Goal: Task Accomplishment & Management: Use online tool/utility

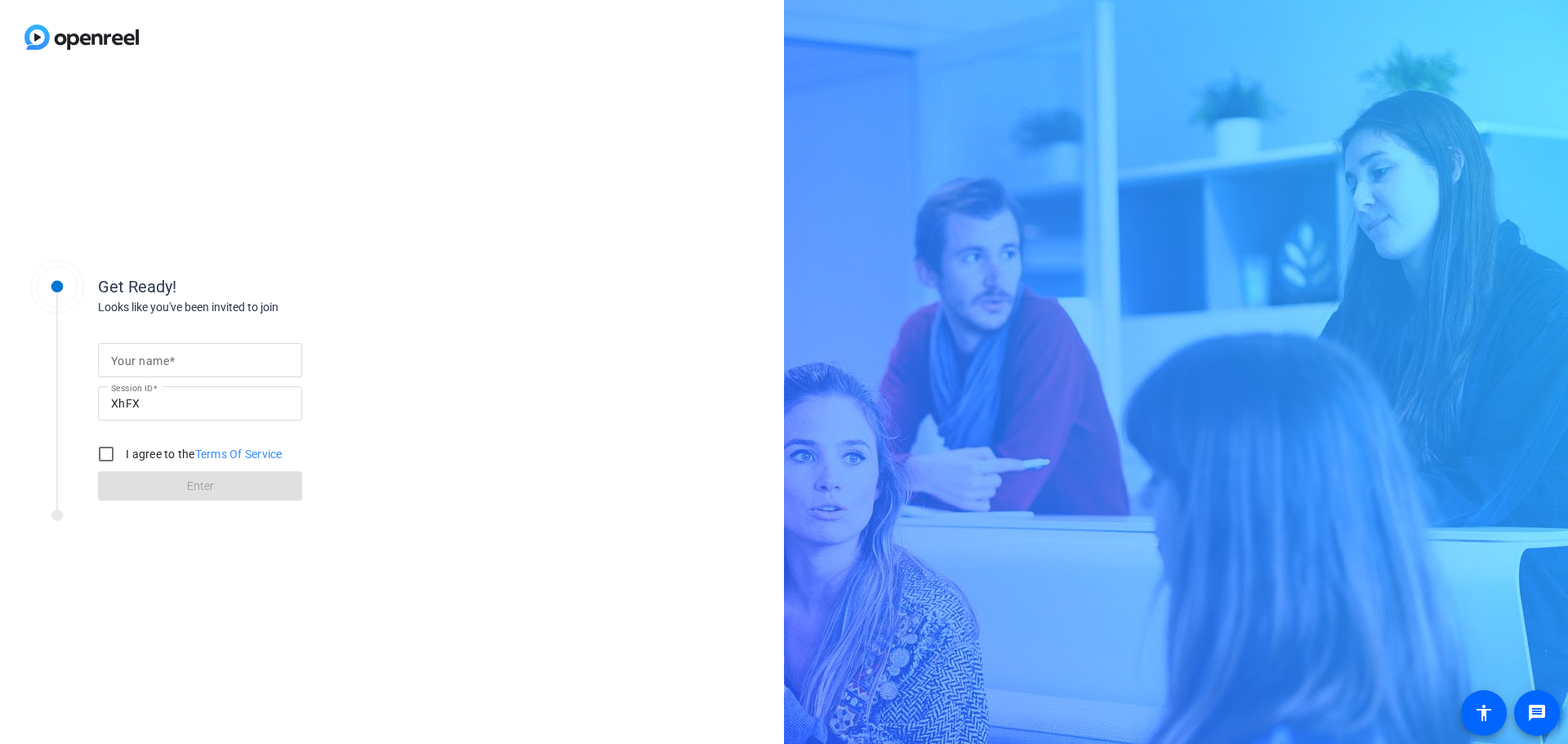
click at [166, 358] on mat-label "Your name" at bounding box center [140, 361] width 58 height 13
click at [166, 358] on input "Your name" at bounding box center [200, 360] width 178 height 20
type input "[PERSON_NAME]"
click at [100, 457] on input "I agree to the Terms Of Service" at bounding box center [106, 455] width 33 height 33
checkbox input "true"
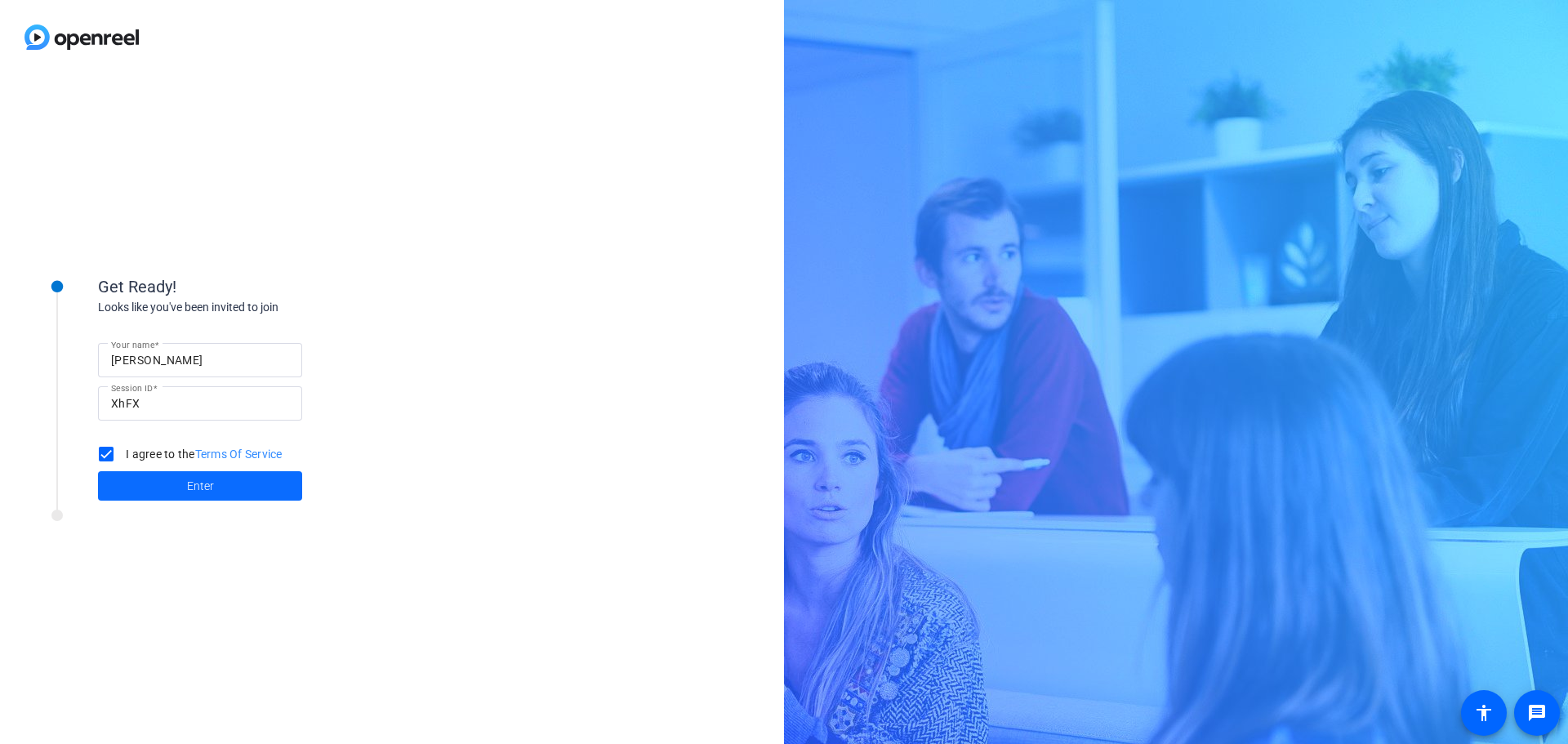
click at [161, 488] on span at bounding box center [200, 486] width 204 height 39
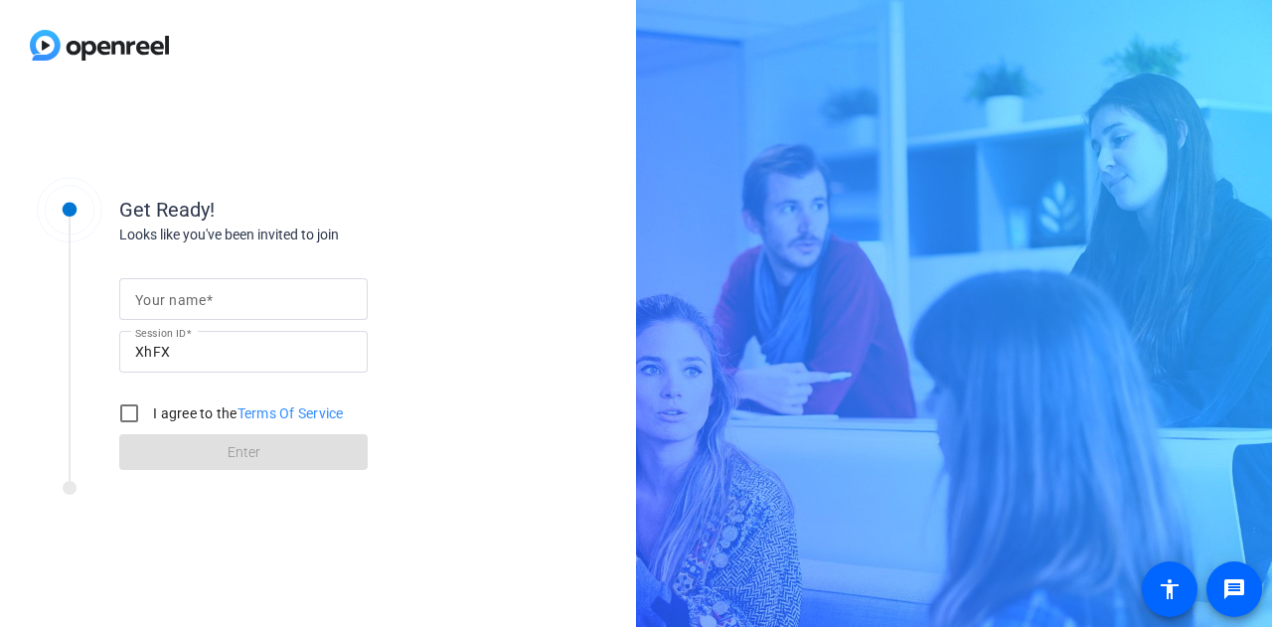
click at [173, 299] on mat-label "Your name" at bounding box center [170, 300] width 71 height 16
click at [173, 299] on input "Your name" at bounding box center [243, 299] width 217 height 24
type input "[PERSON_NAME]"
click at [125, 409] on input "I agree to the Terms Of Service" at bounding box center [129, 413] width 40 height 40
checkbox input "true"
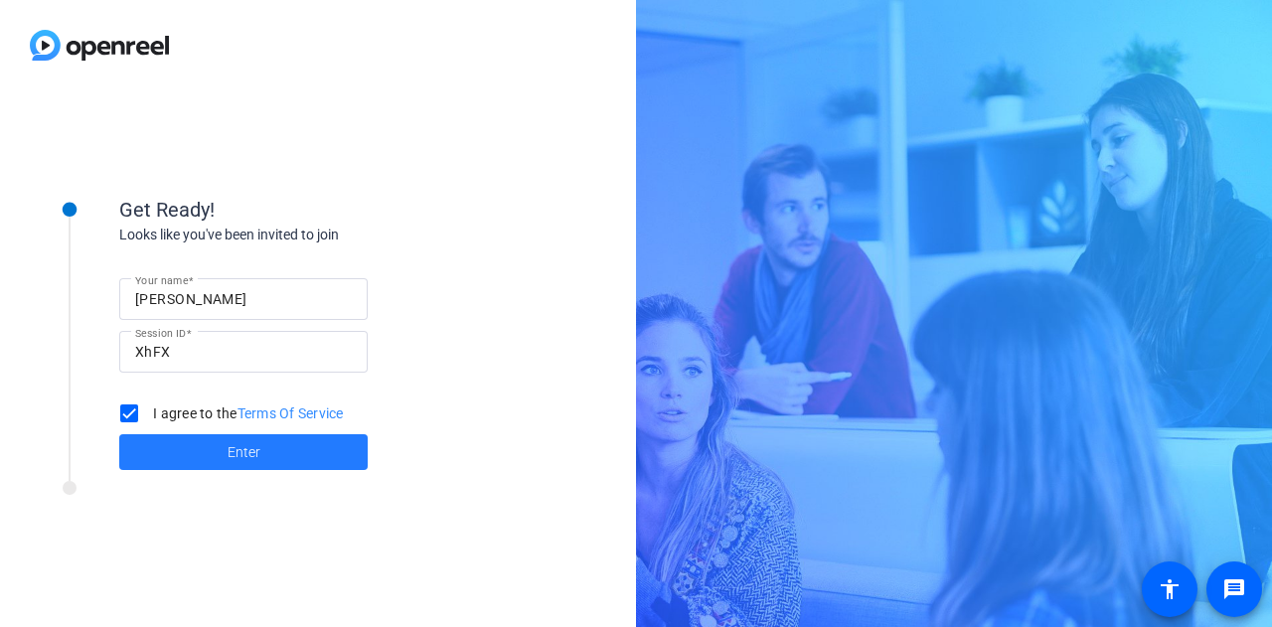
click at [176, 456] on span at bounding box center [243, 452] width 248 height 48
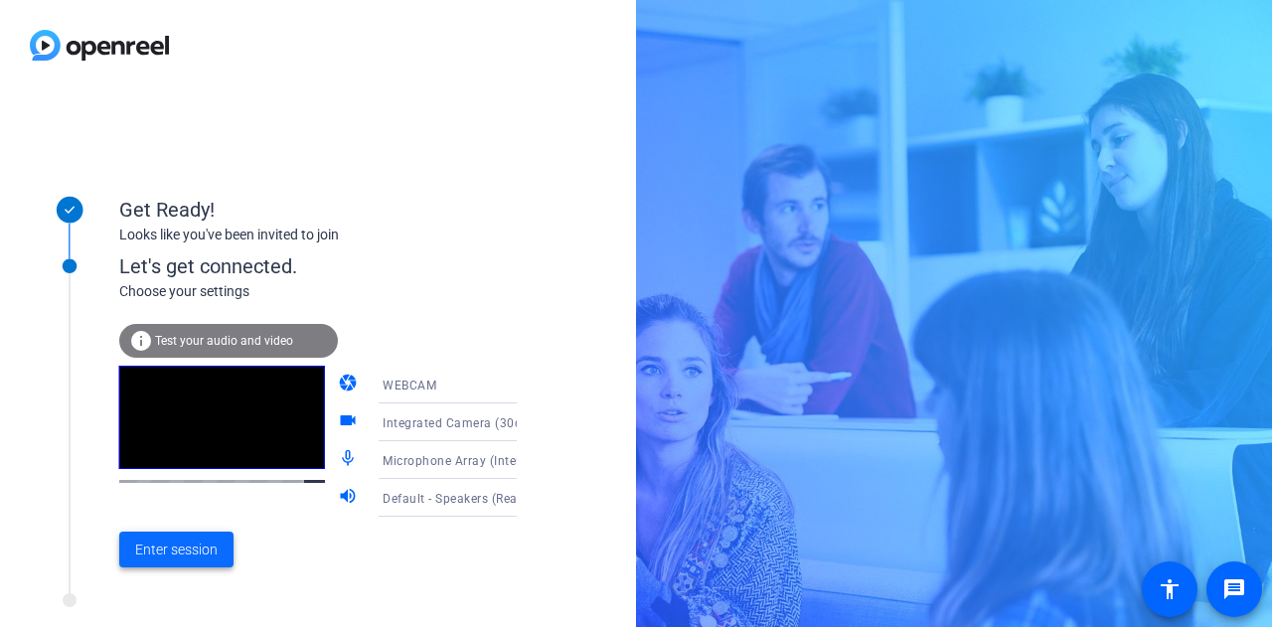
click at [177, 543] on span "Enter session" at bounding box center [176, 550] width 82 height 21
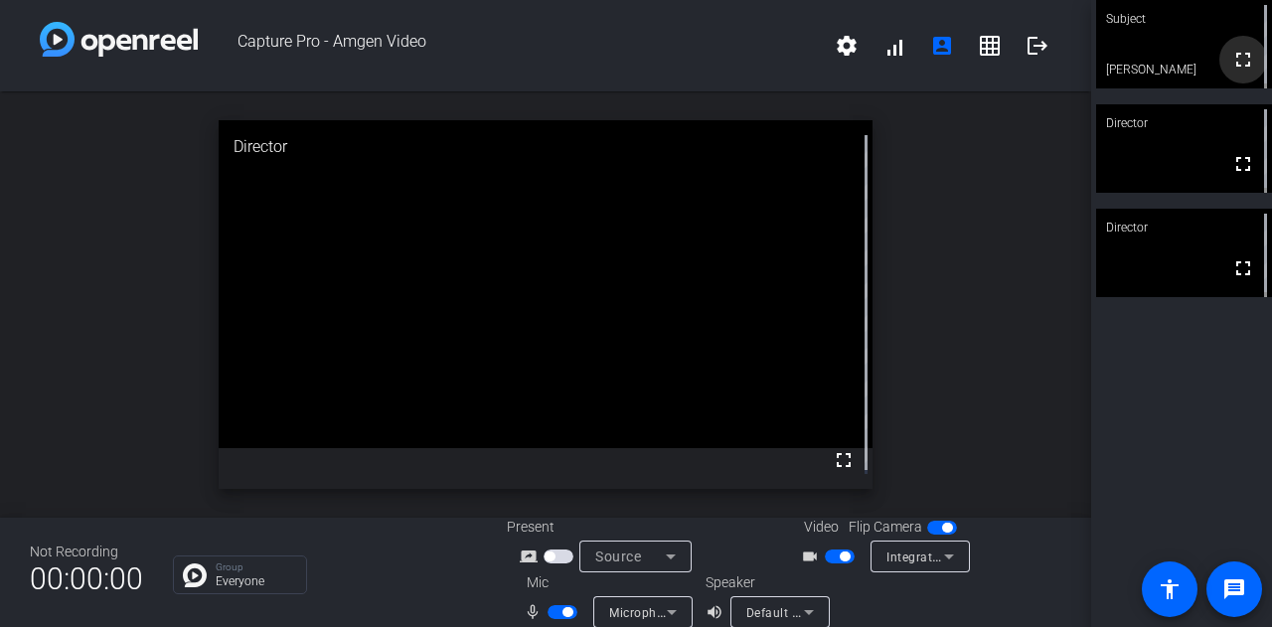
click at [1236, 64] on mat-icon "fullscreen" at bounding box center [1243, 60] width 24 height 24
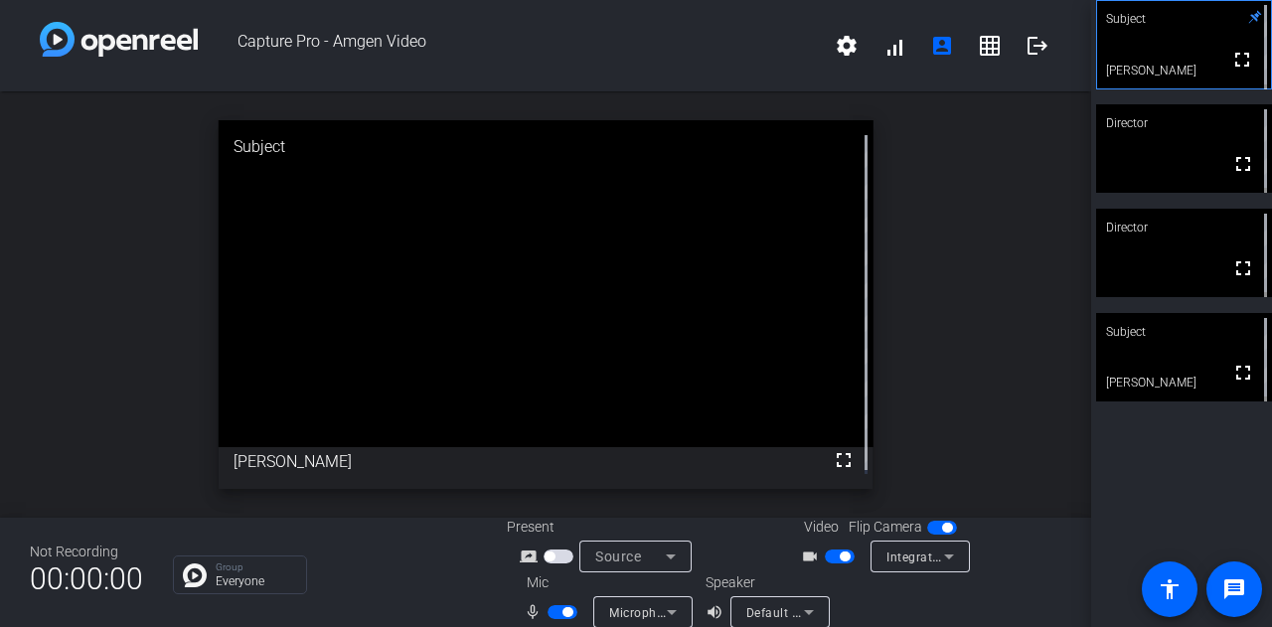
click at [1178, 350] on div "Subject" at bounding box center [1184, 332] width 176 height 38
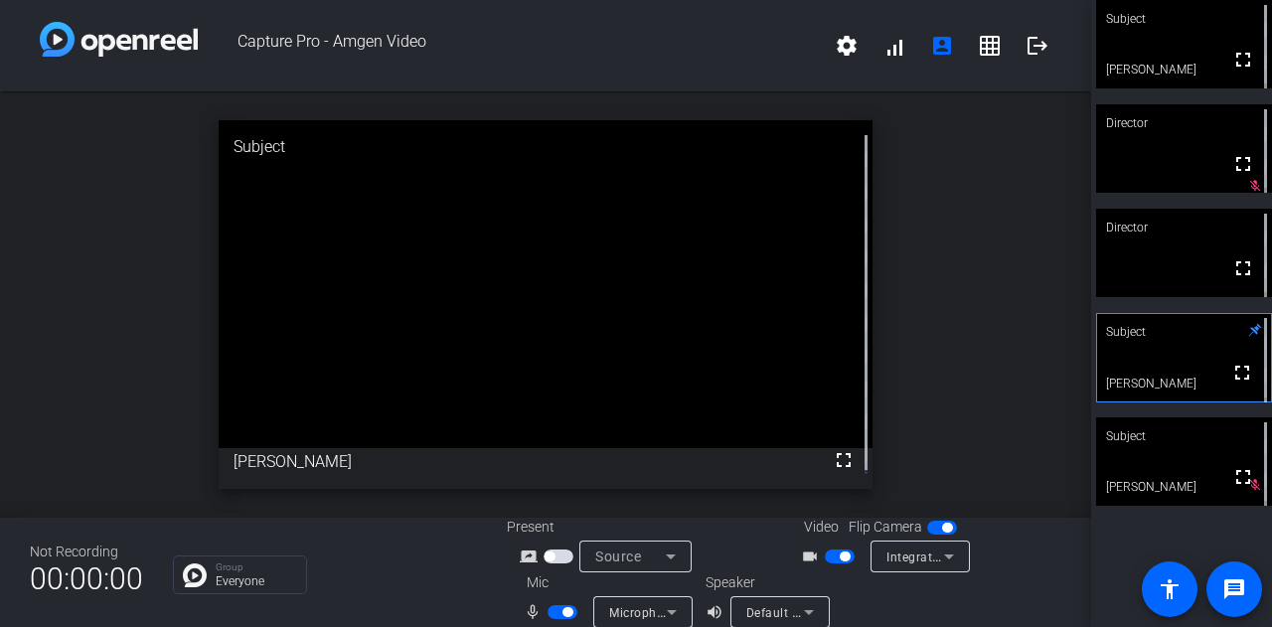
scroll to position [23, 0]
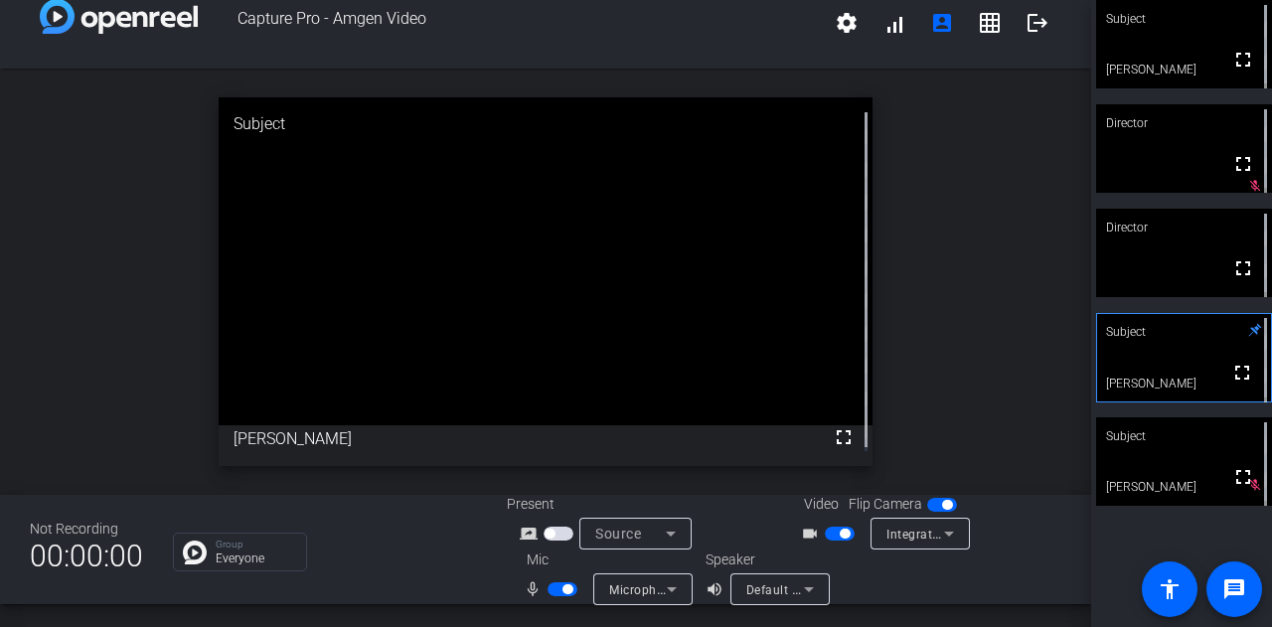
click at [715, 590] on mat-icon "volume_up" at bounding box center [717, 589] width 24 height 24
click at [709, 589] on mat-icon "volume_up" at bounding box center [717, 589] width 24 height 24
click at [566, 591] on span "button" at bounding box center [567, 589] width 10 height 10
click at [558, 583] on span "button" at bounding box center [562, 589] width 30 height 14
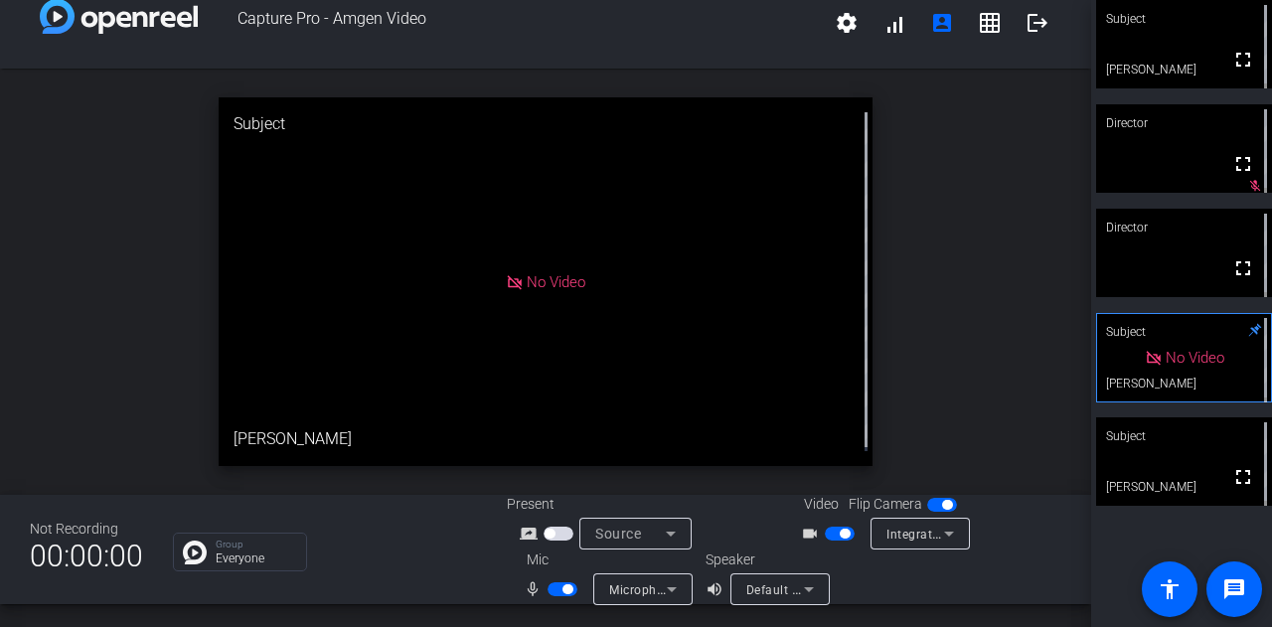
click at [565, 591] on span "button" at bounding box center [567, 589] width 10 height 10
click at [548, 585] on span "button" at bounding box center [553, 589] width 10 height 10
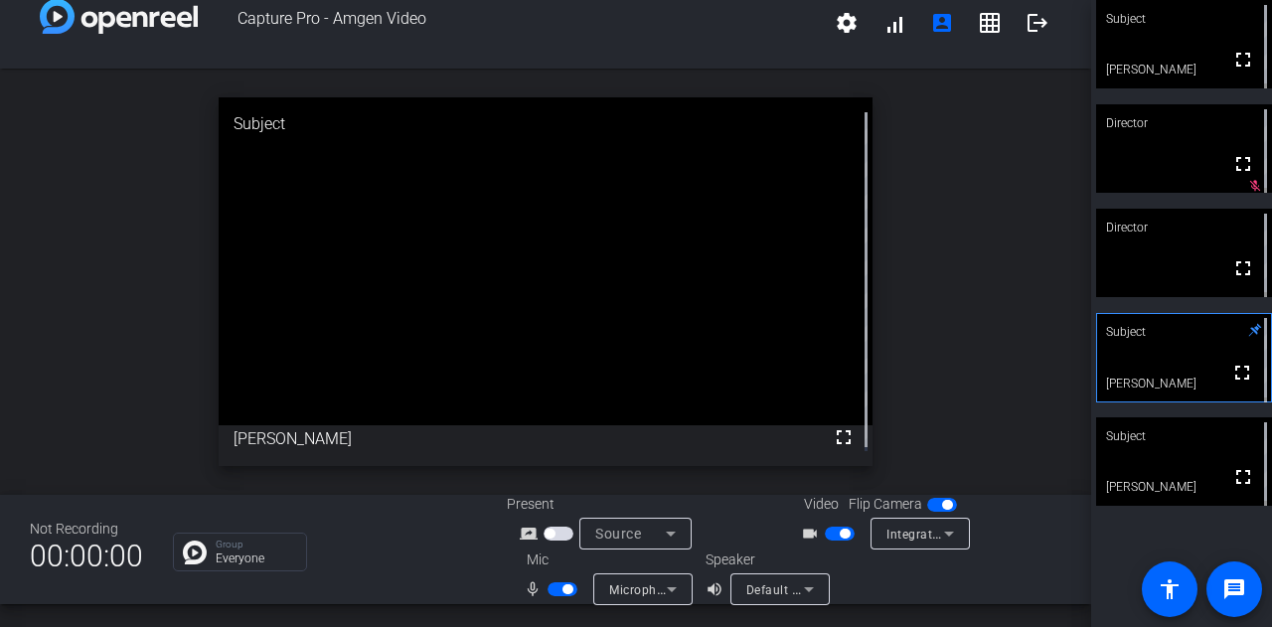
click at [562, 595] on span "button" at bounding box center [562, 589] width 30 height 14
click at [548, 585] on span "button" at bounding box center [553, 589] width 10 height 10
click at [564, 584] on span "button" at bounding box center [567, 589] width 10 height 10
click at [548, 587] on span "button" at bounding box center [553, 589] width 10 height 10
click at [564, 589] on span "button" at bounding box center [567, 589] width 10 height 10
